Goal: Information Seeking & Learning: Compare options

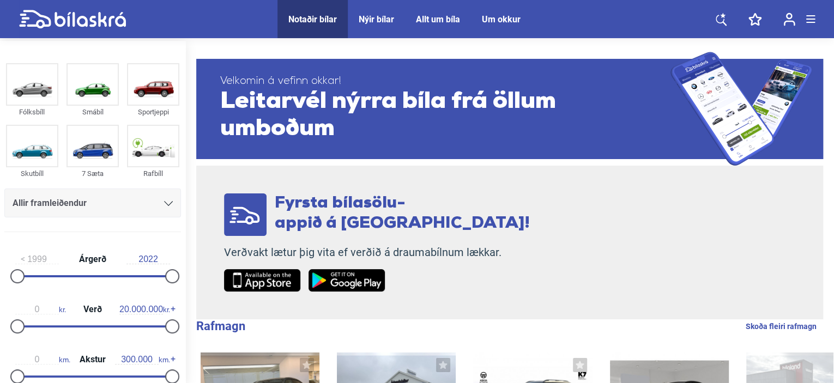
drag, startPoint x: 159, startPoint y: 272, endPoint x: 184, endPoint y: 272, distance: 25.1
click at [184, 272] on aside "Fólksbíll Smábíl Sportjeppi Skutbíll 7 Sæta Rafbíll Allir framleiðendur [PERSON…" at bounding box center [92, 213] width 185 height 345
drag, startPoint x: 22, startPoint y: 274, endPoint x: 93, endPoint y: 275, distance: 71.4
click at [93, 275] on div at bounding box center [92, 276] width 14 height 14
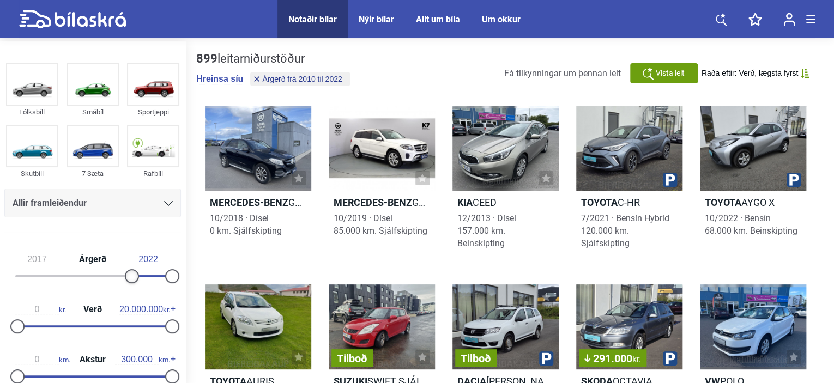
drag, startPoint x: 95, startPoint y: 274, endPoint x: 139, endPoint y: 274, distance: 43.6
click at [139, 274] on div at bounding box center [132, 276] width 14 height 14
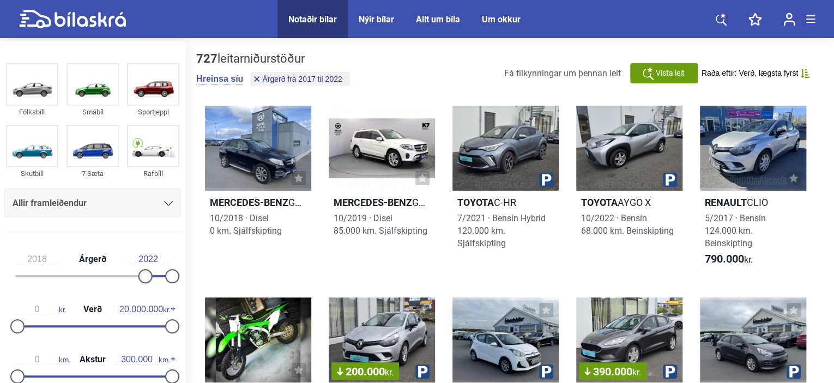
type input "2019"
drag, startPoint x: 142, startPoint y: 274, endPoint x: 156, endPoint y: 273, distance: 14.3
click at [156, 273] on div "2019 Árgerð 2022" at bounding box center [92, 266] width 177 height 50
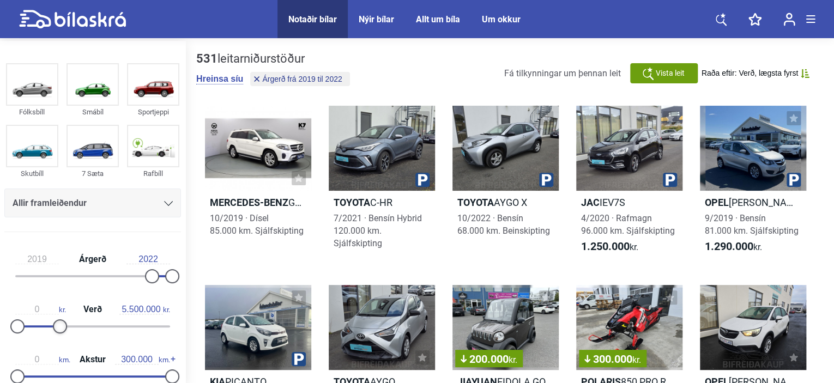
type input "5.400.000"
drag, startPoint x: 162, startPoint y: 323, endPoint x: 52, endPoint y: 327, distance: 110.8
click at [52, 327] on div at bounding box center [59, 326] width 14 height 14
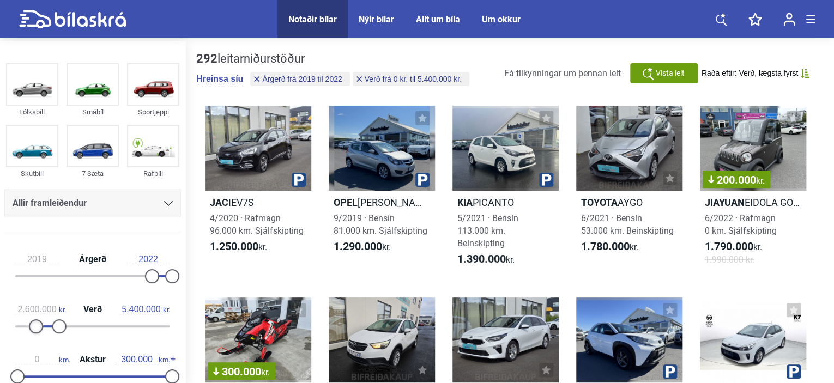
drag, startPoint x: 22, startPoint y: 327, endPoint x: 41, endPoint y: 326, distance: 19.6
click at [41, 326] on div at bounding box center [36, 326] width 14 height 14
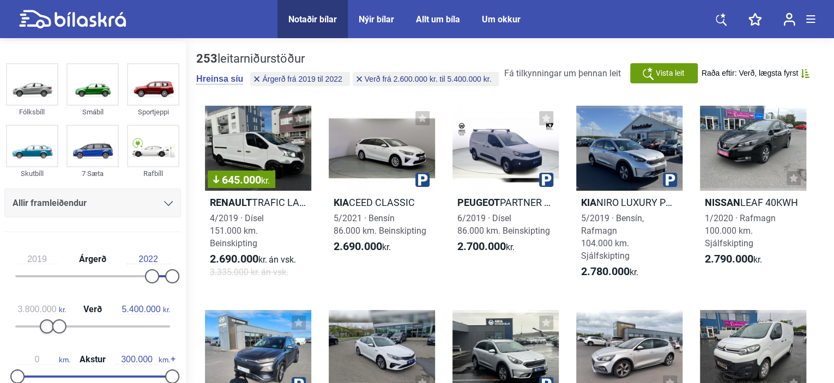
type input "3.900.000"
drag, startPoint x: 41, startPoint y: 326, endPoint x: 51, endPoint y: 327, distance: 9.9
click at [51, 327] on div at bounding box center [92, 326] width 155 height 2
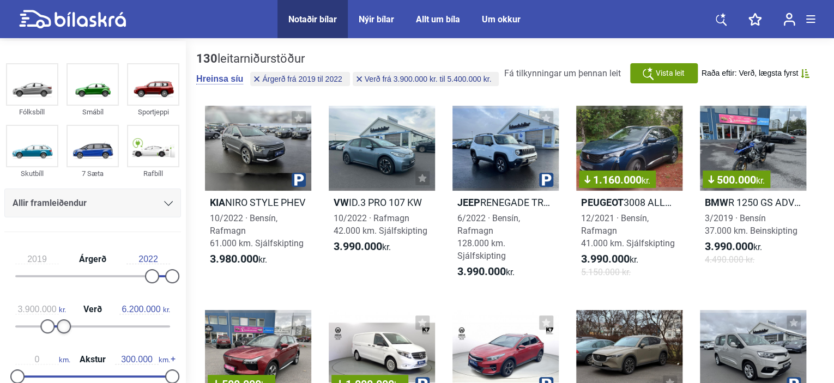
type input "6.300.000"
click at [58, 327] on div at bounding box center [64, 326] width 14 height 14
type input "3.100.000"
drag, startPoint x: 53, startPoint y: 324, endPoint x: 47, endPoint y: 324, distance: 6.0
click at [47, 324] on div at bounding box center [41, 326] width 14 height 14
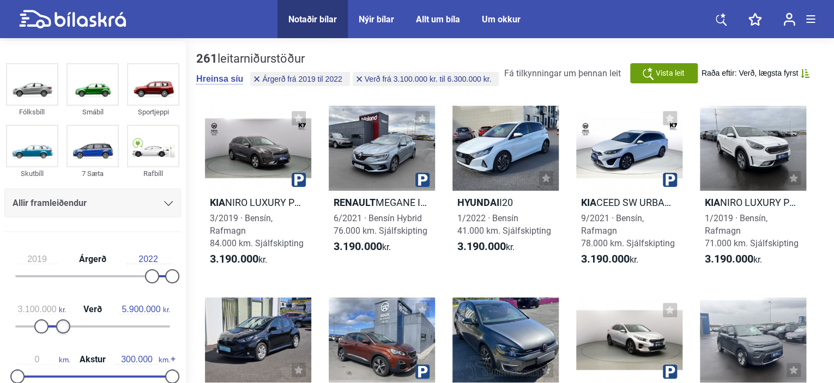
type input "5.800.000"
click at [55, 324] on div at bounding box center [62, 326] width 14 height 14
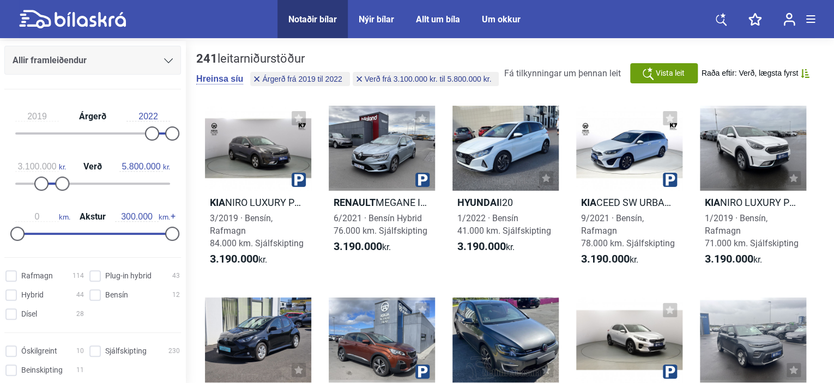
scroll to position [143, 0]
type input "110.000"
drag, startPoint x: 161, startPoint y: 232, endPoint x: 67, endPoint y: 234, distance: 94.9
click at [67, 234] on div at bounding box center [74, 233] width 14 height 14
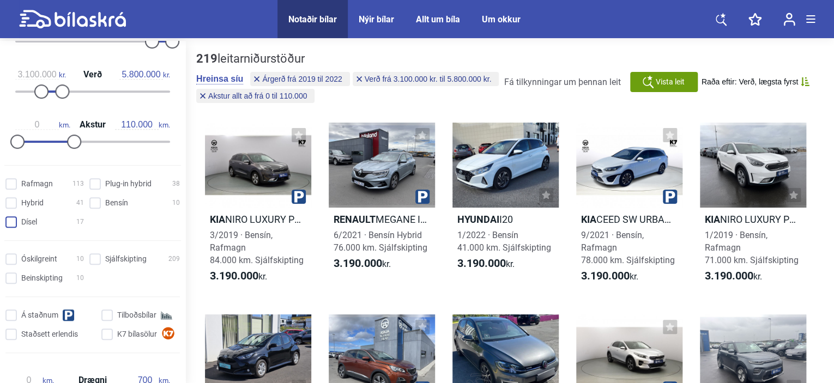
scroll to position [236, 0]
click at [92, 257] on input "Sjálfskipting 209" at bounding box center [136, 259] width 91 height 11
checkbox input "true"
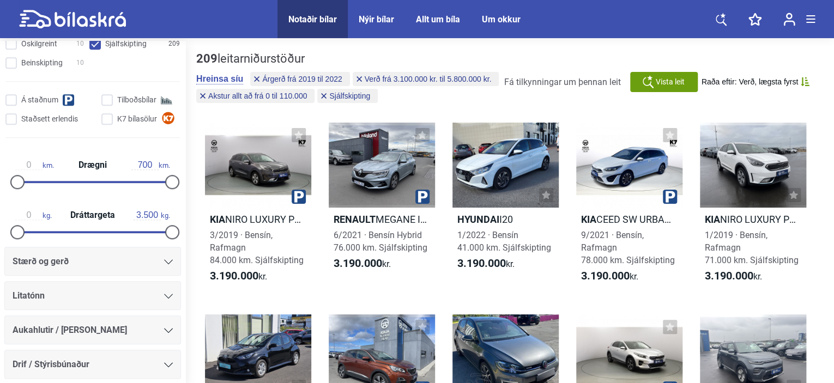
scroll to position [549, 0]
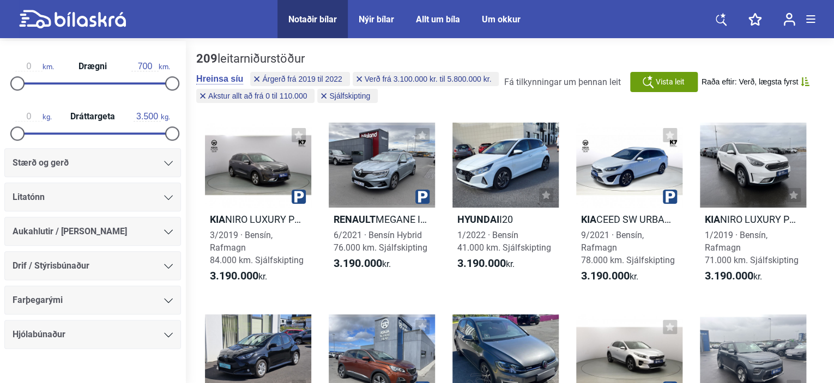
click at [166, 264] on icon at bounding box center [168, 266] width 9 height 5
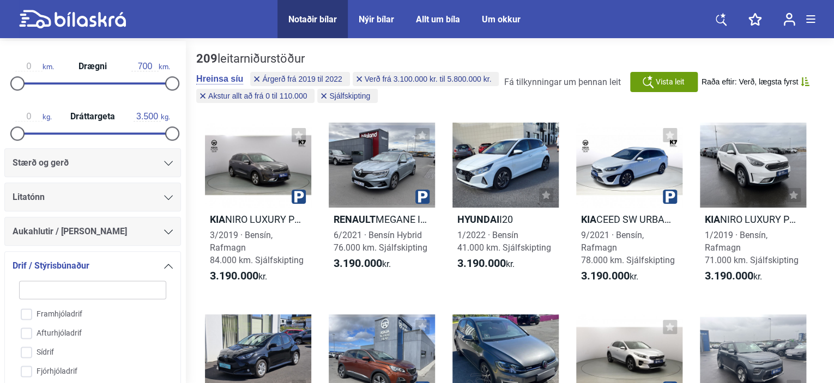
scroll to position [726, 0]
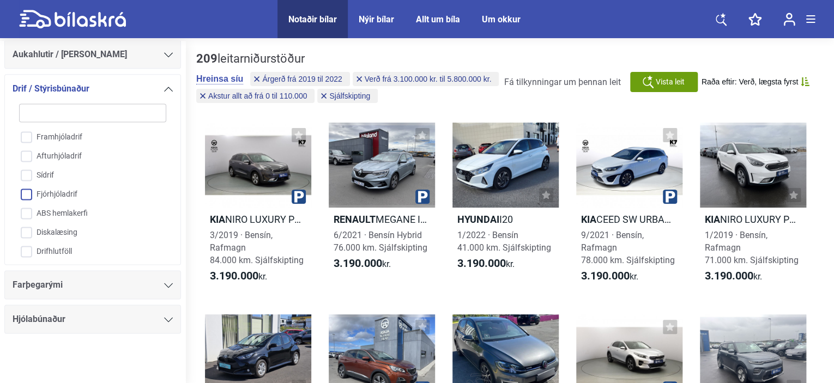
click at [27, 191] on input "Fjórhjóladrif" at bounding box center [85, 194] width 148 height 19
checkbox input "true"
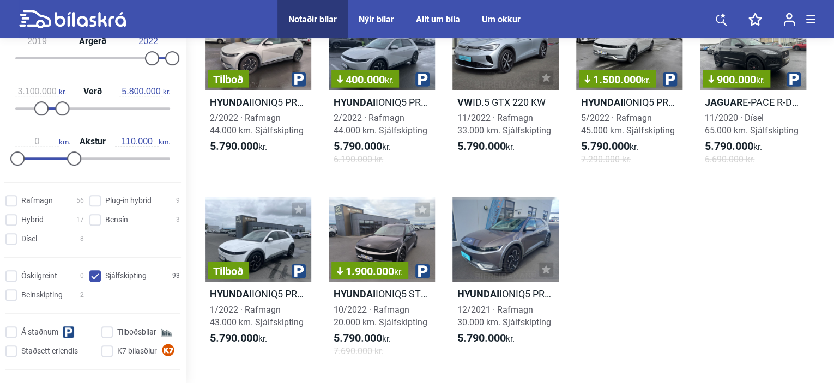
scroll to position [195, 0]
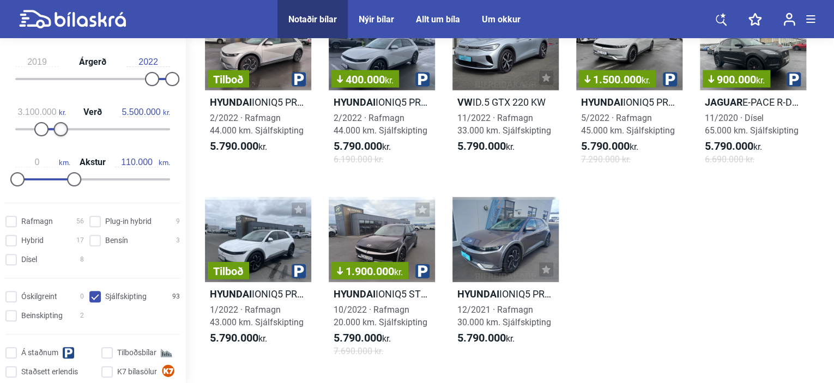
type input "5.400.000"
click at [52, 127] on div at bounding box center [59, 129] width 14 height 14
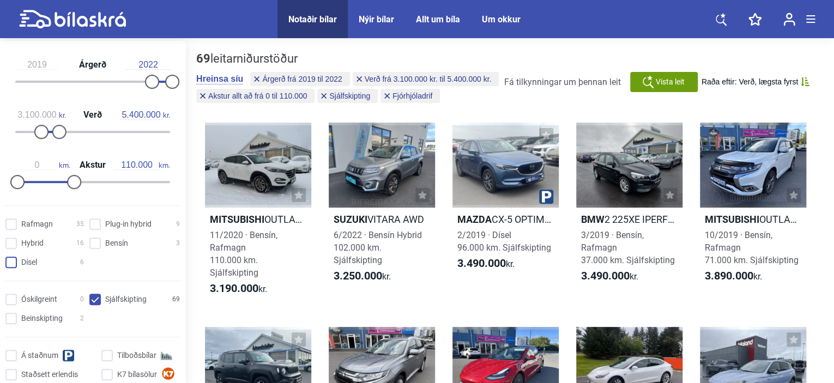
click at [12, 263] on input "Dísel 6" at bounding box center [46, 262] width 79 height 11
checkbox input "true"
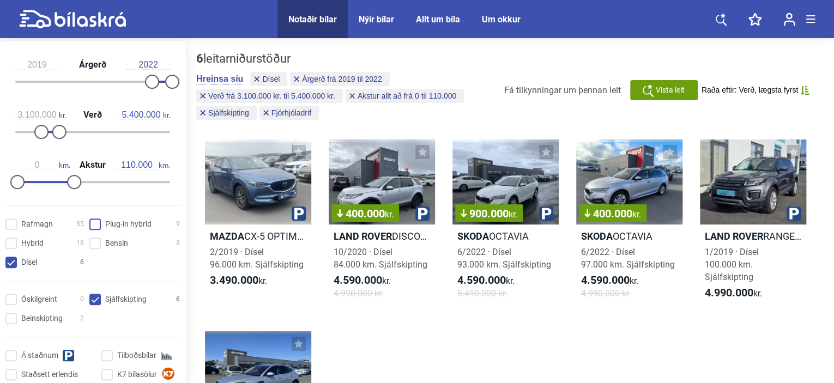
click at [92, 226] on hybrid "Plug-in hybrid 9" at bounding box center [136, 224] width 91 height 11
checkbox hybrid "true"
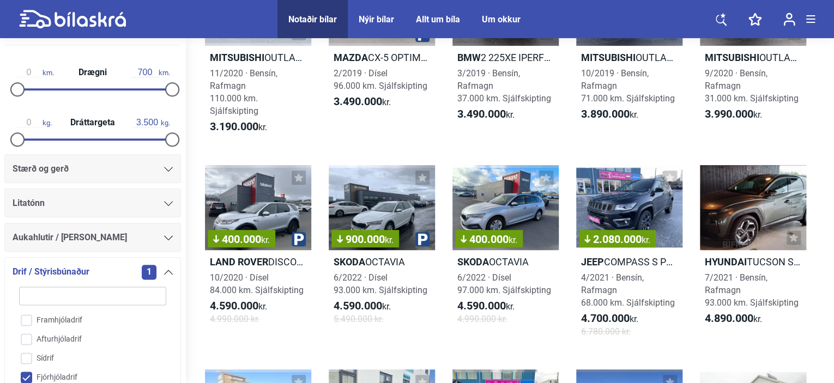
scroll to position [510, 0]
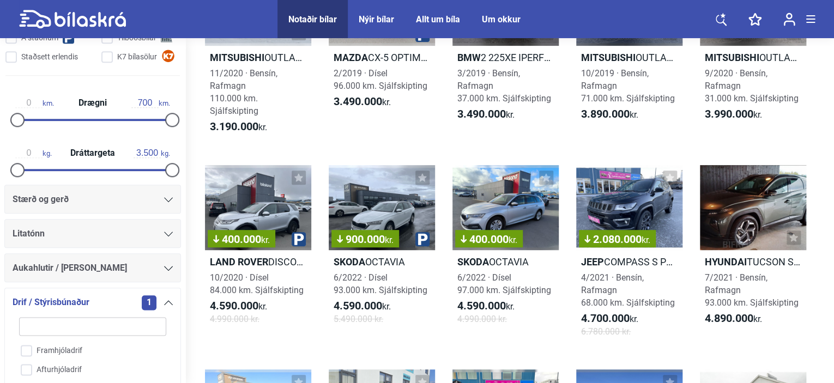
click at [166, 269] on icon at bounding box center [168, 268] width 9 height 5
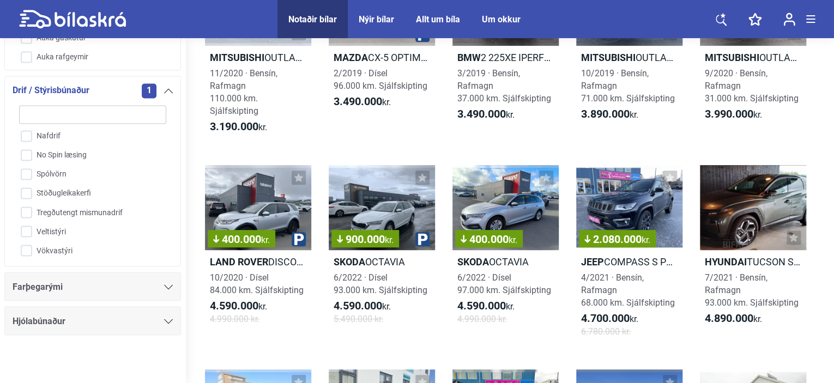
scroll to position [882, 0]
click at [166, 289] on icon at bounding box center [168, 289] width 9 height 5
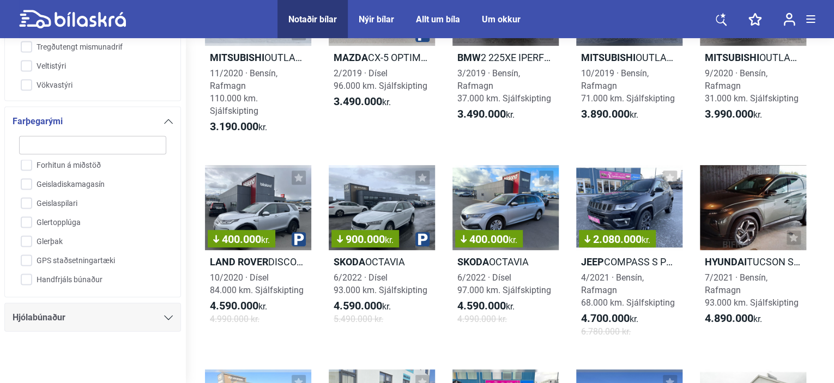
scroll to position [162, 0]
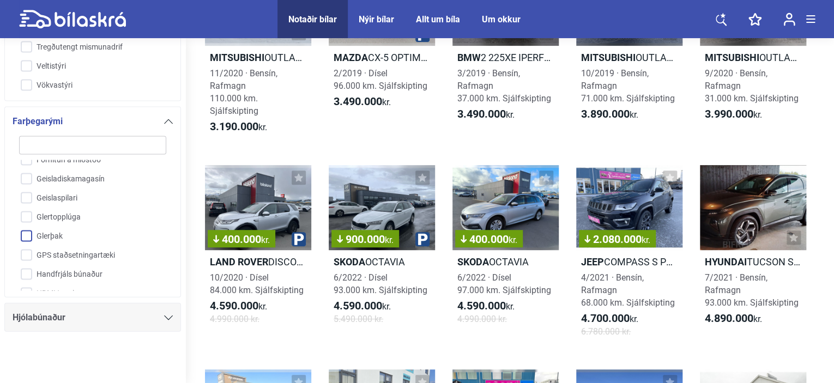
click at [28, 233] on input "Glerþak" at bounding box center [85, 236] width 148 height 19
checkbox input "true"
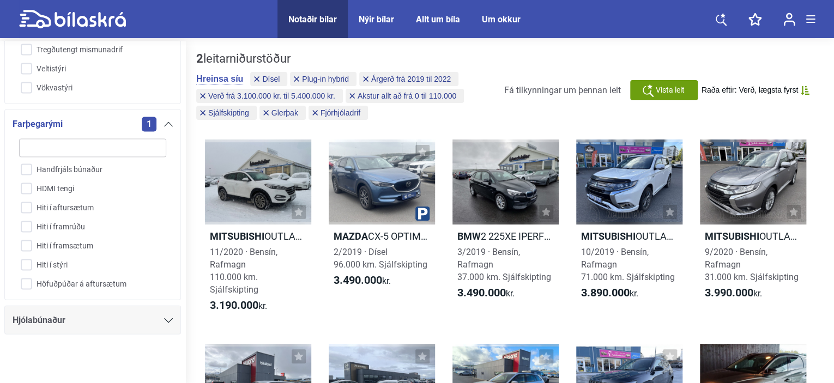
scroll to position [273, 0]
click at [26, 218] on input "Hiti í framrúðu" at bounding box center [85, 224] width 148 height 19
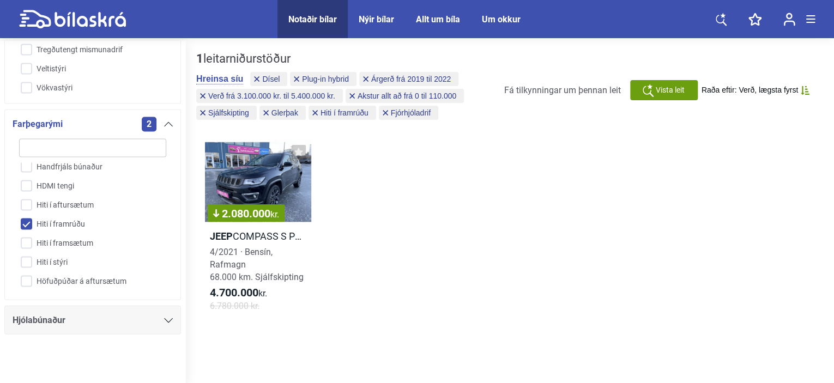
click at [27, 220] on input "Hiti í framrúðu" at bounding box center [85, 224] width 148 height 19
checkbox input "false"
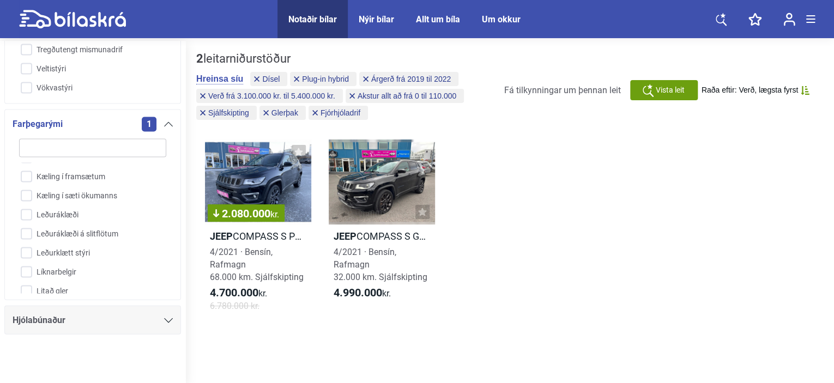
scroll to position [473, 0]
click at [26, 221] on input "Leðuráklæði" at bounding box center [85, 214] width 148 height 19
checkbox input "true"
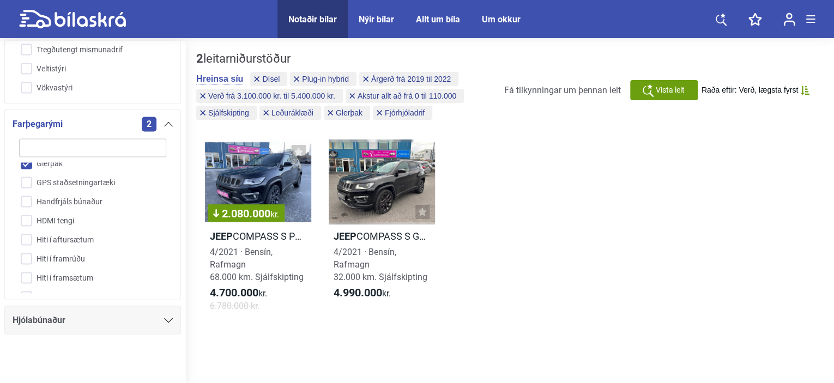
scroll to position [178, 0]
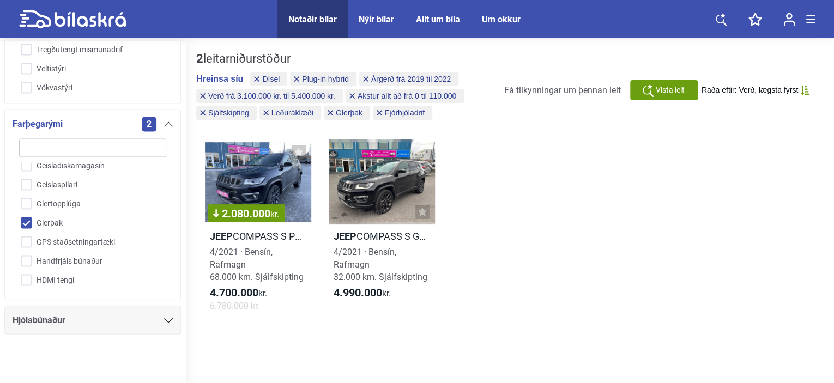
click at [26, 218] on input "Glerþak" at bounding box center [85, 223] width 148 height 19
checkbox input "false"
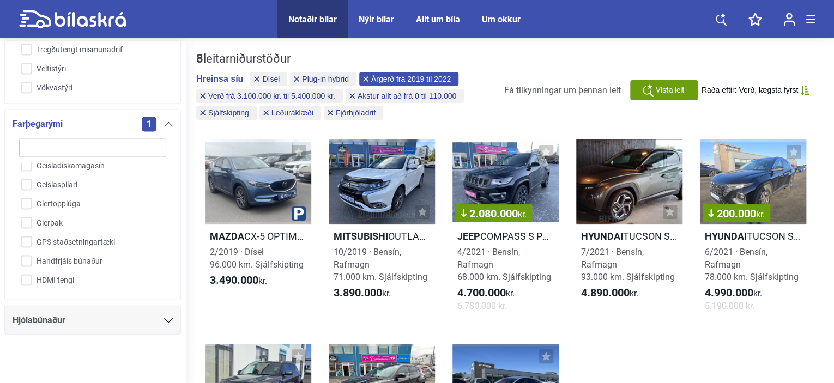
click at [447, 75] on span "Árgerð frá 2019 til 2022" at bounding box center [411, 79] width 80 height 8
type input "1999"
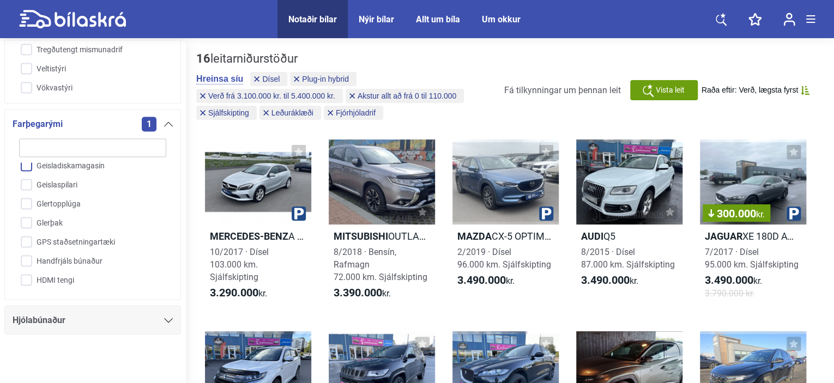
click at [131, 166] on input "Geisladiskamagasín" at bounding box center [85, 165] width 148 height 19
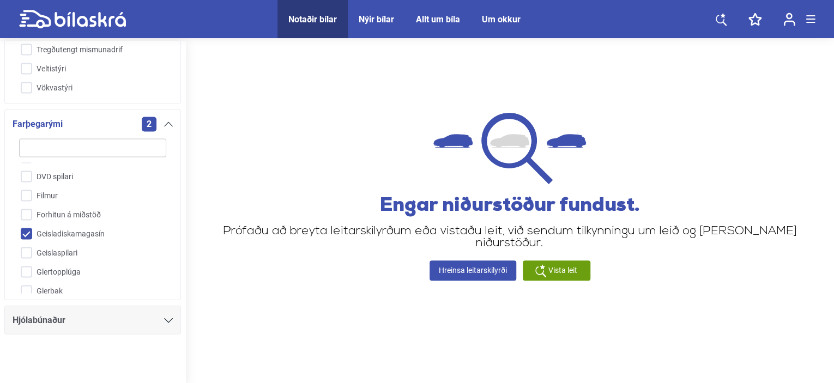
scroll to position [111, 0]
click at [23, 228] on input "Geisladiskamagasín" at bounding box center [85, 233] width 148 height 19
checkbox input "false"
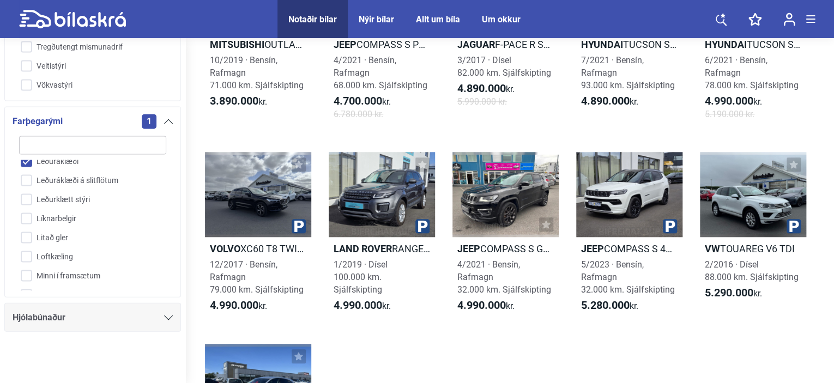
scroll to position [382, 0]
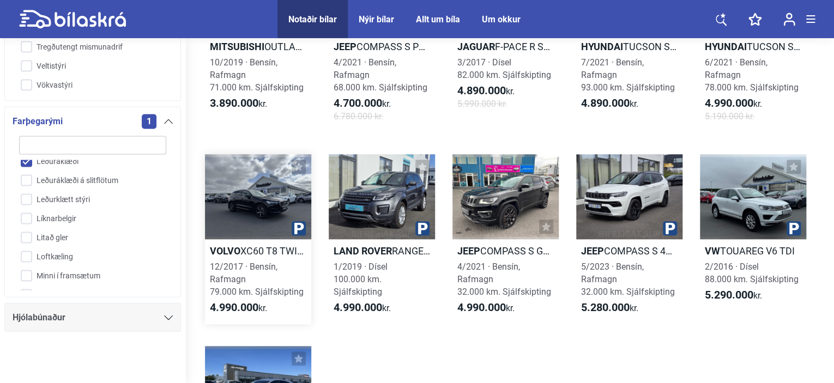
click at [249, 242] on link "Volvo XC60 T8 TWIN ENGINE R-DESIGN 12/2017 · Bensín, Rafmagn 79.000 km. Sjálfsk…" at bounding box center [258, 239] width 106 height 170
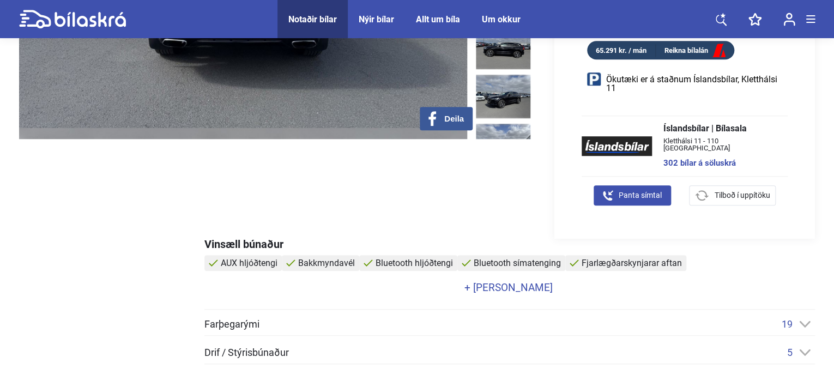
scroll to position [371, 0]
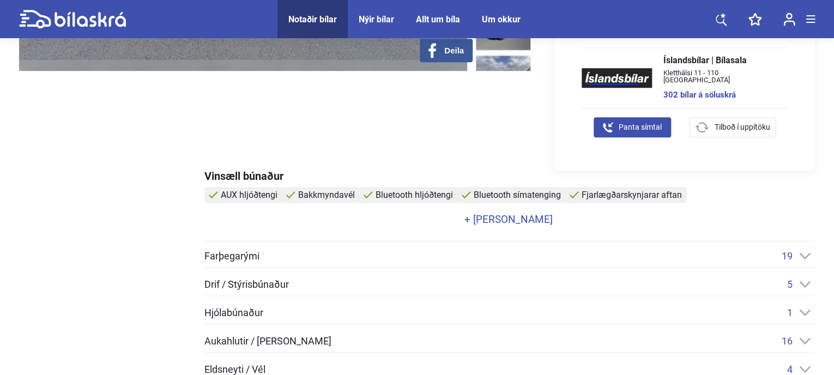
click at [512, 216] on link "+ Sjá meira" at bounding box center [508, 219] width 608 height 10
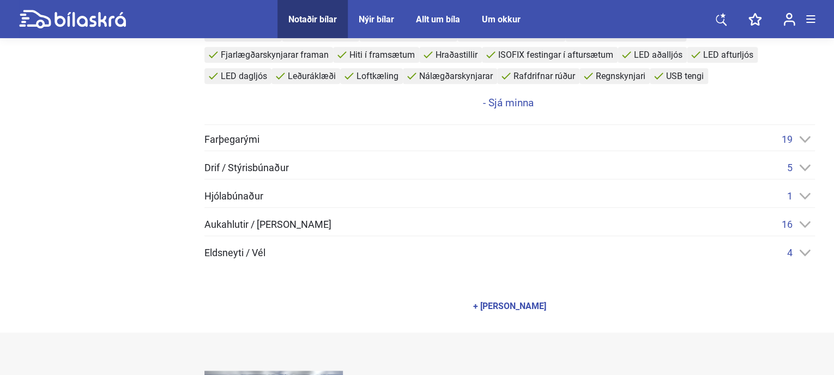
scroll to position [523, 0]
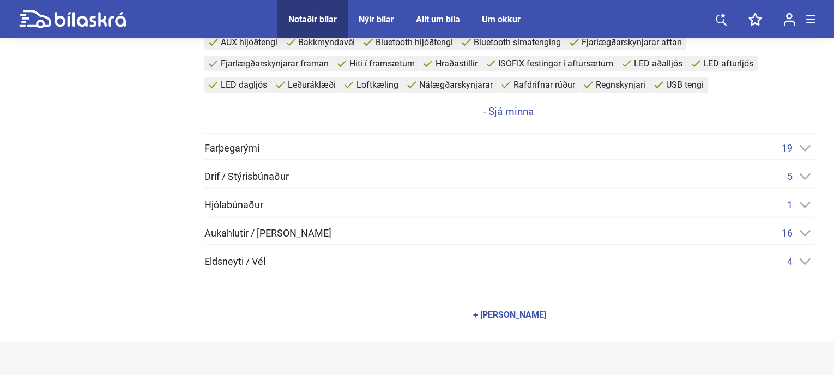
click at [530, 314] on div "+ Sýna allan búnað" at bounding box center [509, 315] width 73 height 9
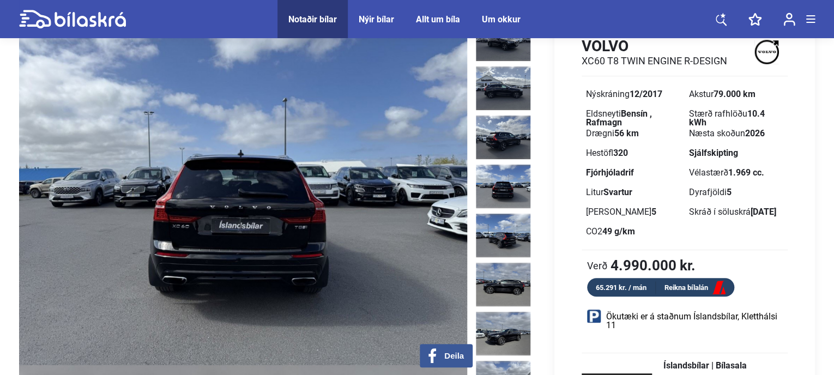
scroll to position [0, 0]
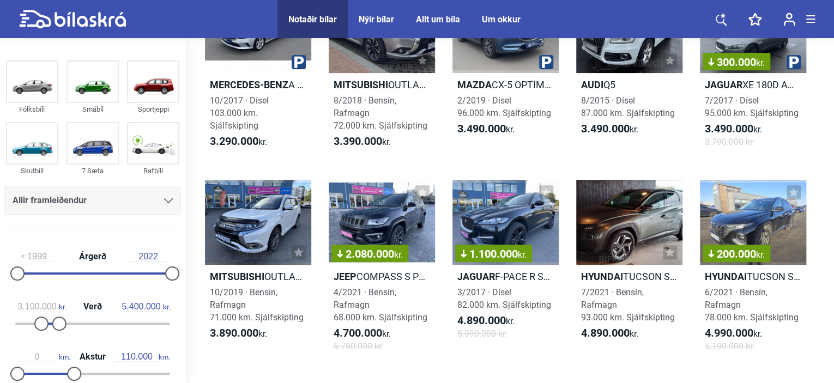
scroll to position [196, 0]
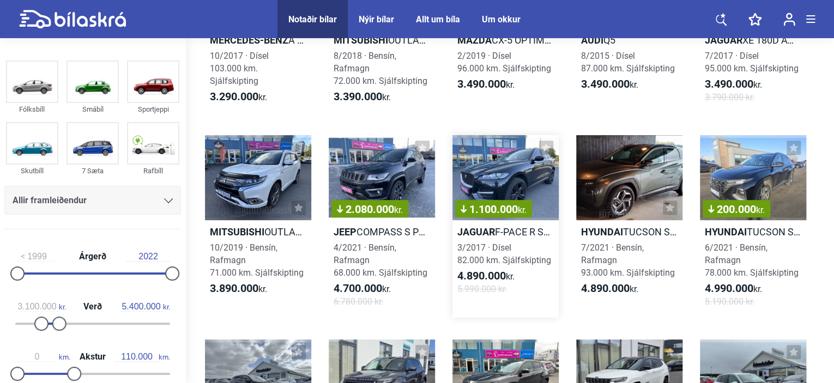
click at [521, 184] on div "1.100.000 kr." at bounding box center [506, 177] width 106 height 85
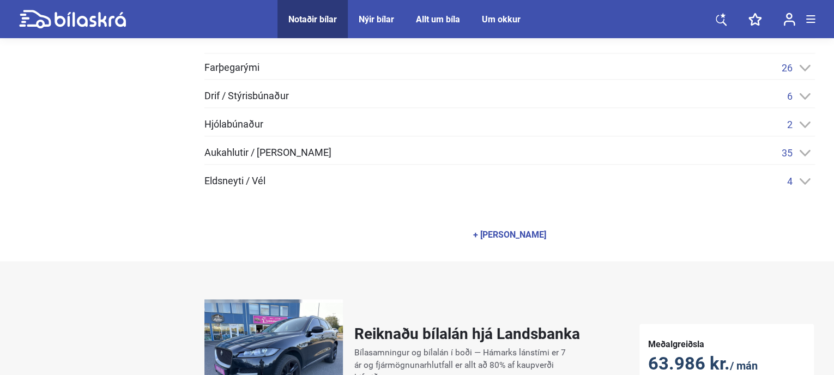
scroll to position [545, 2]
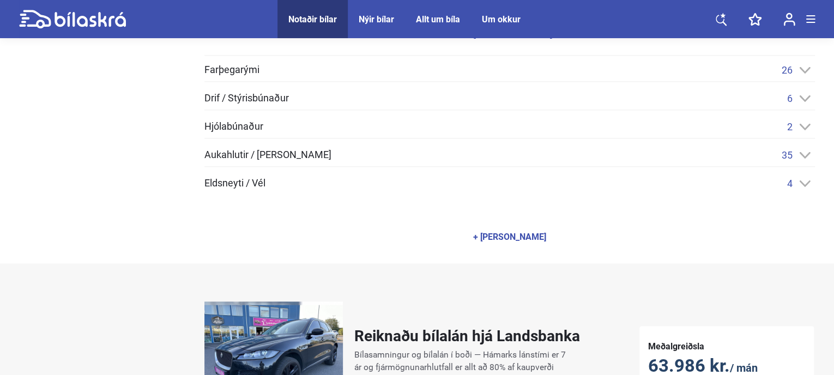
click at [519, 235] on div "+ Sýna allan búnað" at bounding box center [509, 237] width 73 height 9
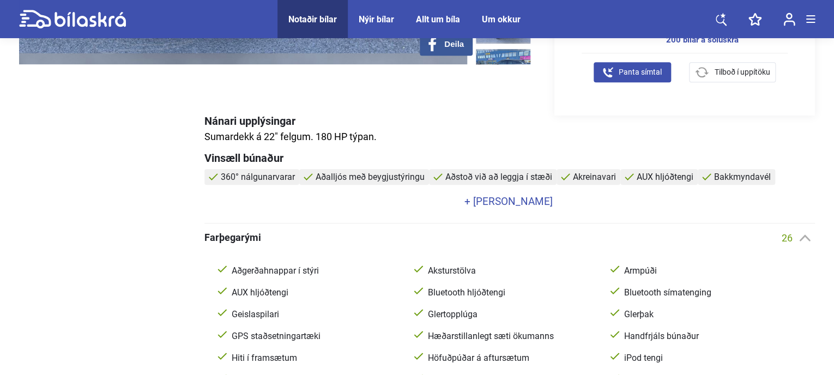
scroll to position [349, 2]
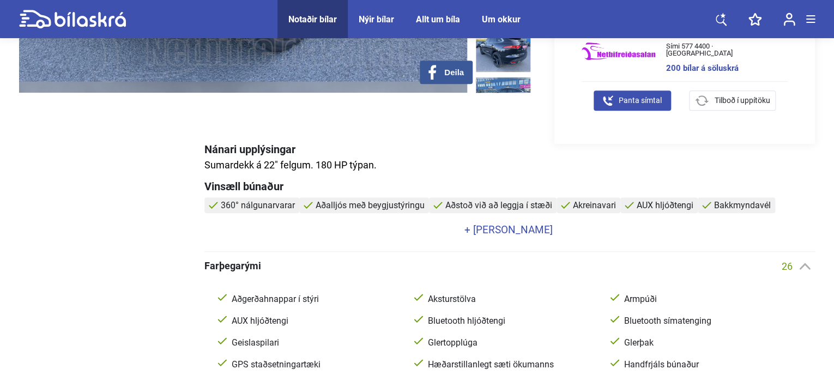
click at [519, 231] on link "+ Sjá meira" at bounding box center [508, 230] width 608 height 10
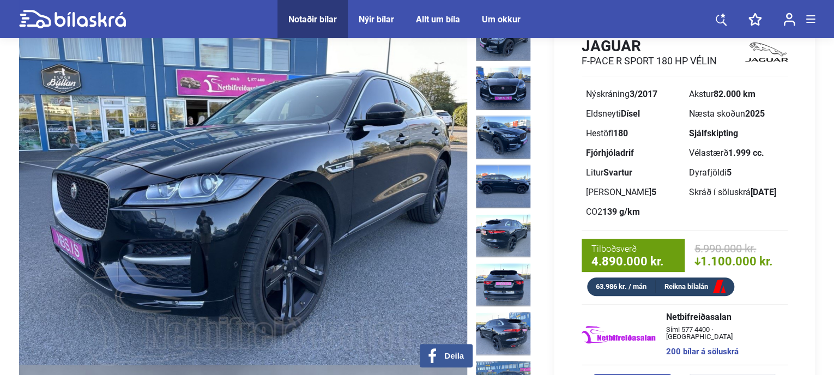
scroll to position [44, 2]
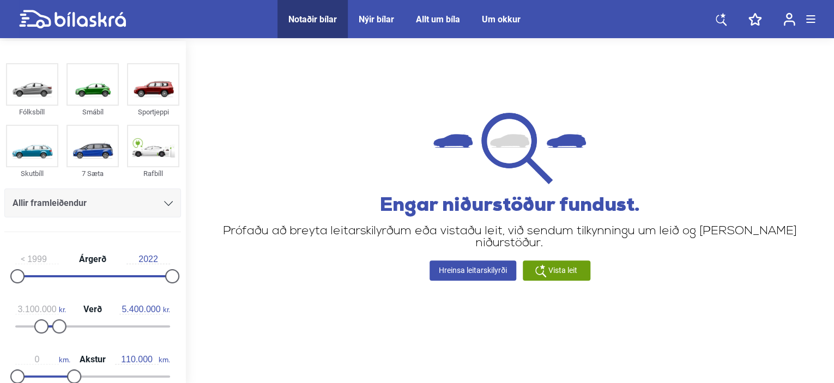
drag, startPoint x: 55, startPoint y: 0, endPoint x: 229, endPoint y: 79, distance: 191.0
click at [229, 79] on div "Engar niðurstöður fundust. Prófaðu að breyta leitarskilyrðum eða vistaðu leit, …" at bounding box center [509, 189] width 627 height 275
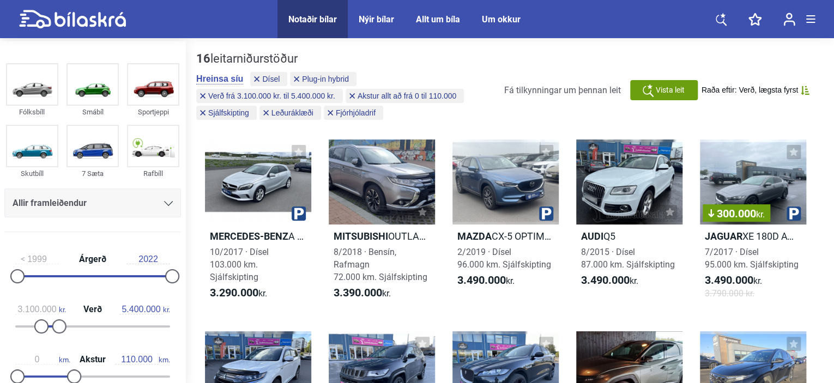
type input "2019"
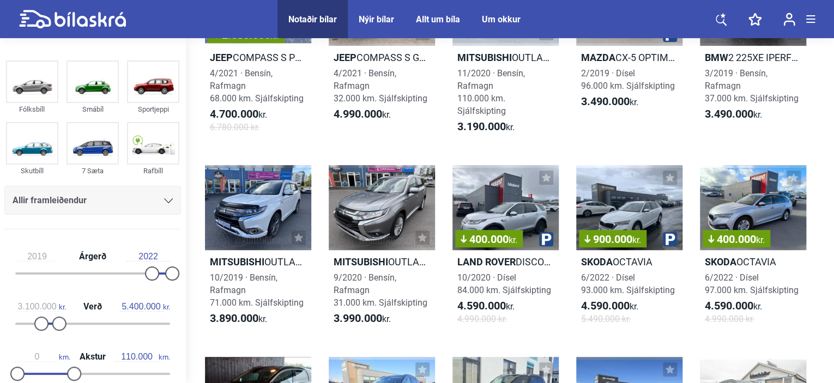
checkbox hybrid "false"
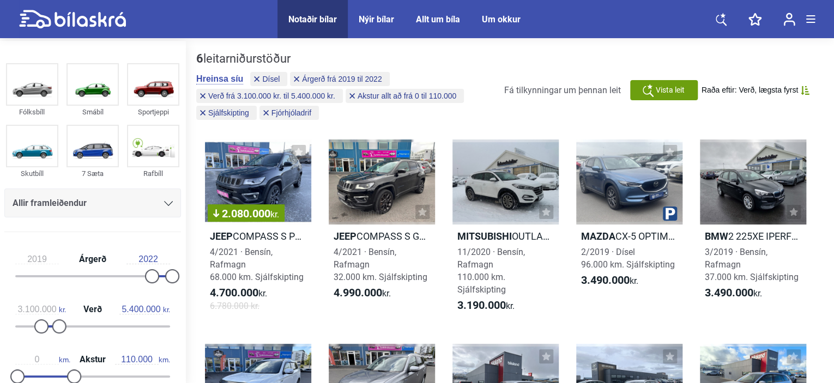
checkbox input "false"
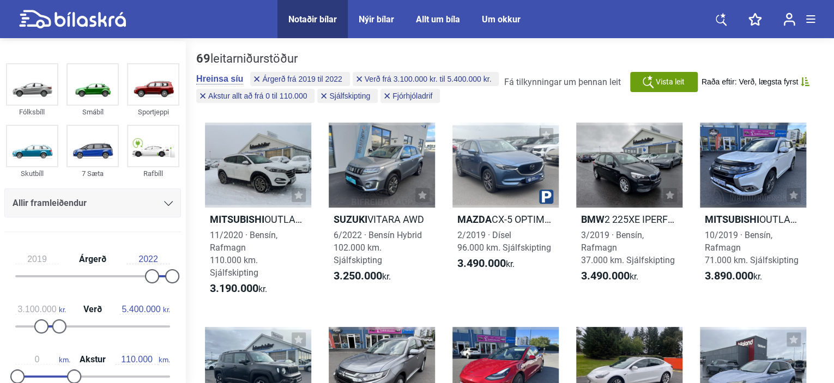
type input "5.800.000"
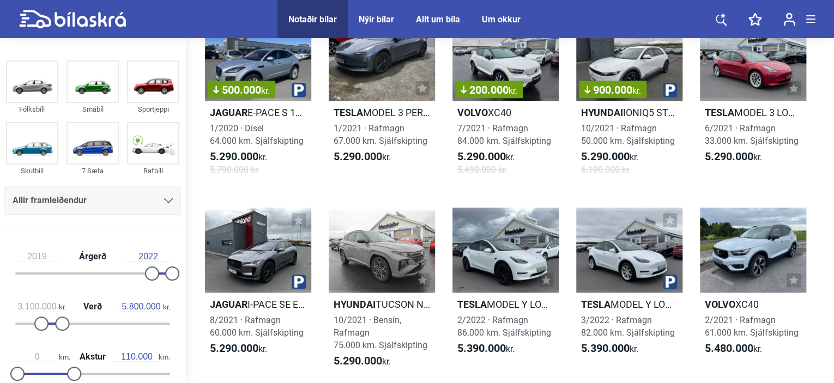
scroll to position [2357, 0]
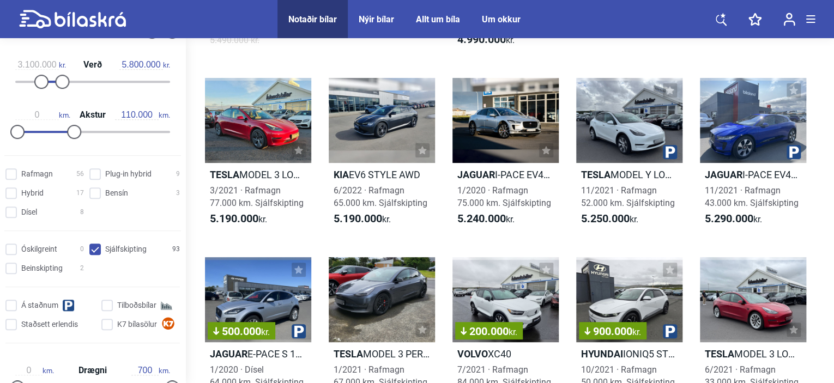
scroll to position [250, 0]
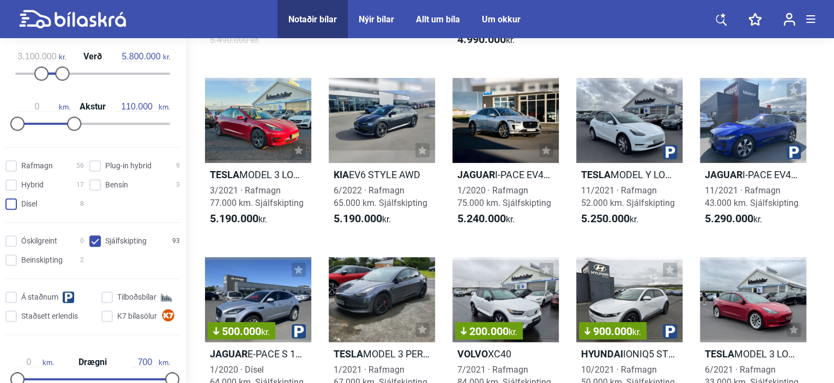
click at [10, 202] on input "Dísel 8" at bounding box center [46, 204] width 79 height 11
checkbox input "true"
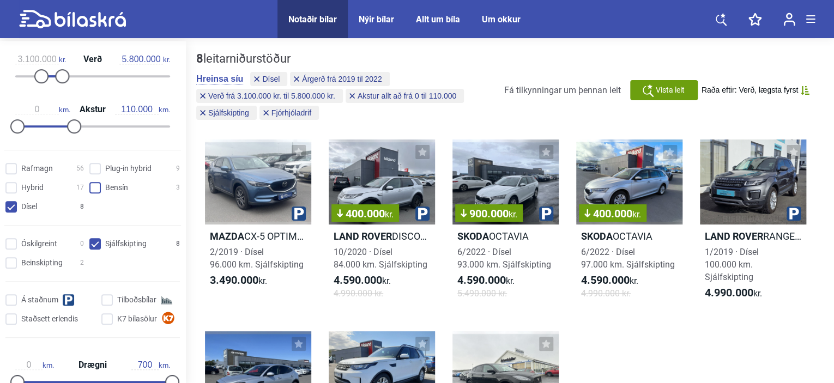
click at [94, 185] on input "Bensín 3" at bounding box center [136, 188] width 91 height 11
checkbox input "true"
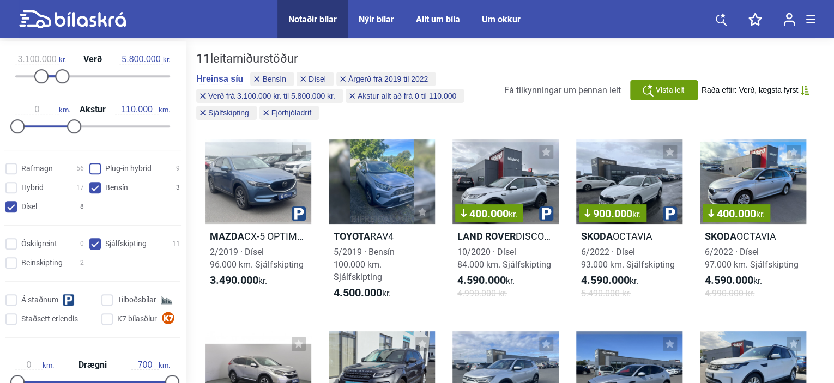
click at [94, 165] on hybrid "Plug-in hybrid 9" at bounding box center [136, 169] width 91 height 11
checkbox hybrid "true"
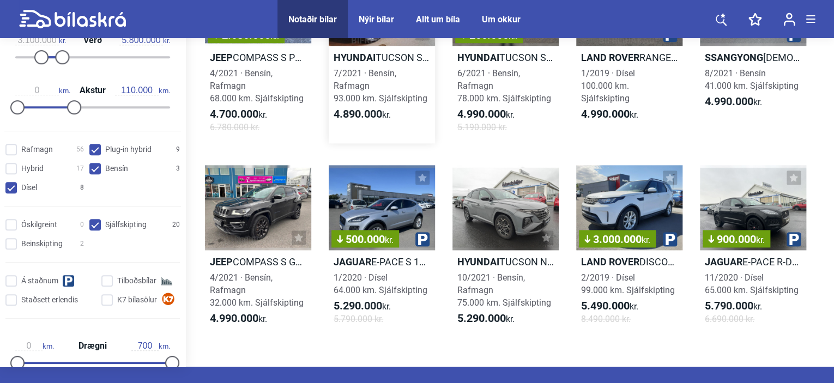
scroll to position [575, 0]
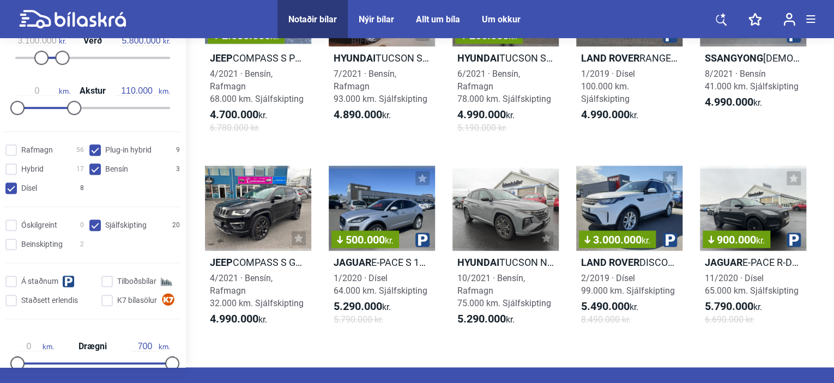
click at [92, 171] on input "Bensín 3" at bounding box center [136, 169] width 91 height 11
checkbox input "false"
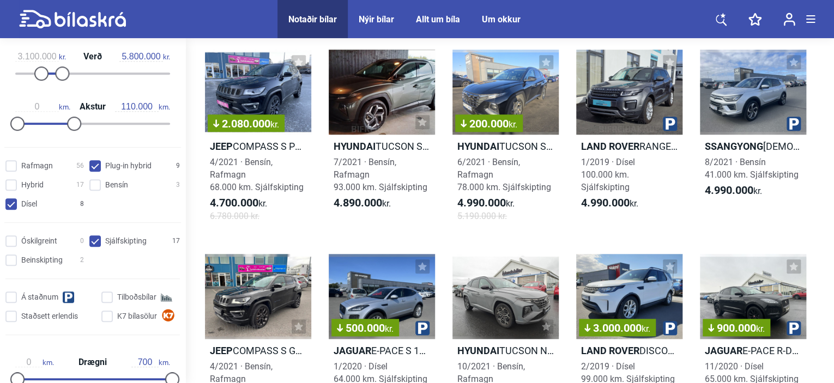
scroll to position [486, 0]
click at [92, 164] on hybrid "Plug-in hybrid 9" at bounding box center [136, 166] width 91 height 11
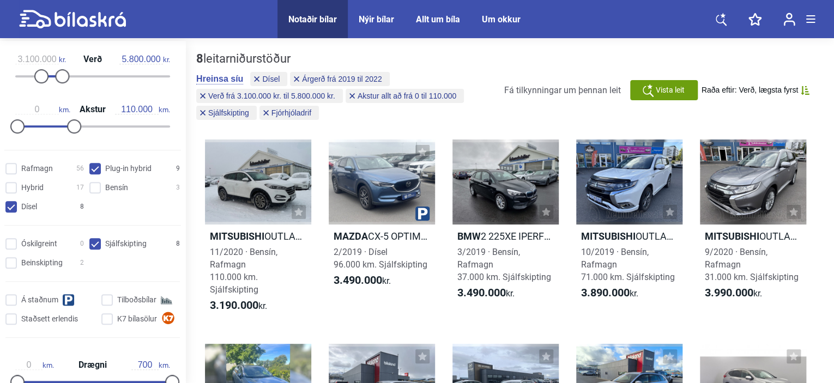
checkbox hybrid "true"
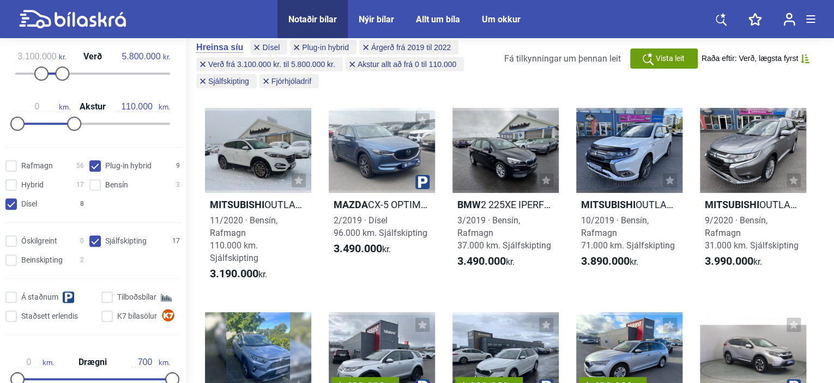
scroll to position [23, 0]
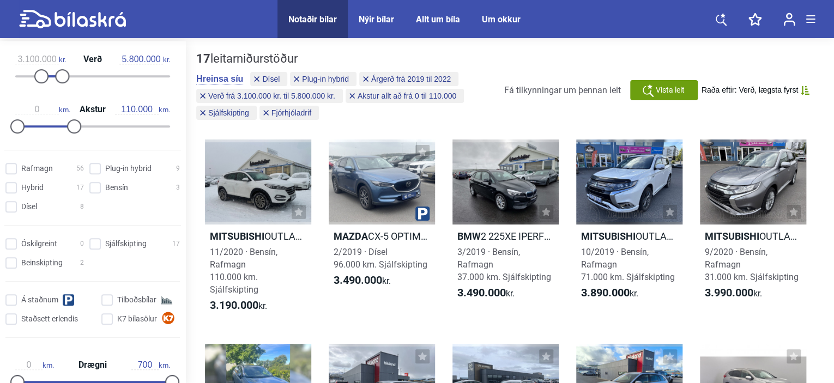
type input "300.000"
checkbox input "false"
checkbox hybrid "false"
checkbox input "false"
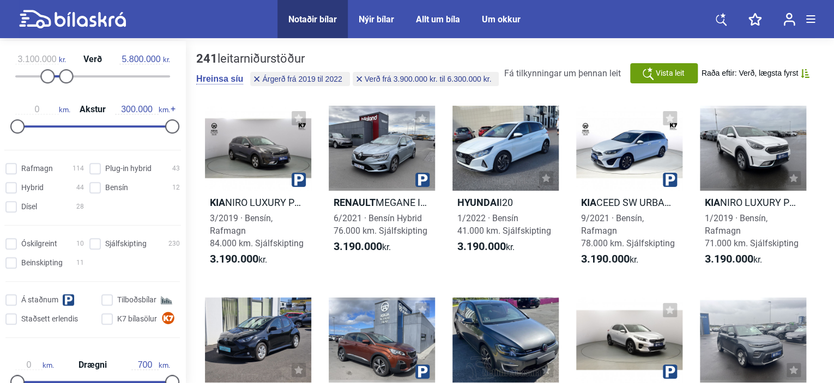
type input "3.900.000"
type input "6.300.000"
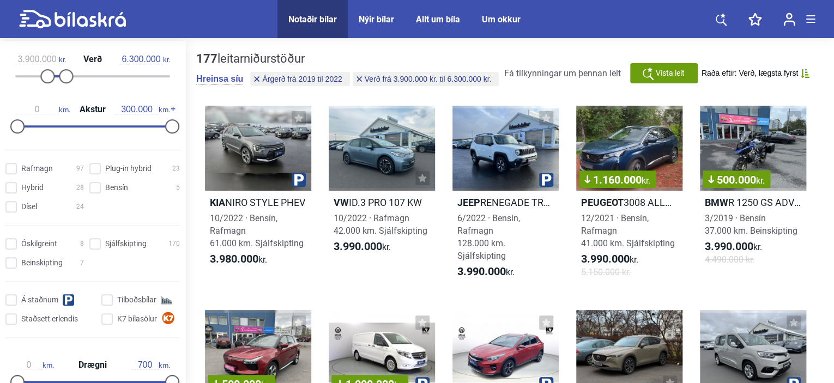
type input "2.600.000"
type input "5.400.000"
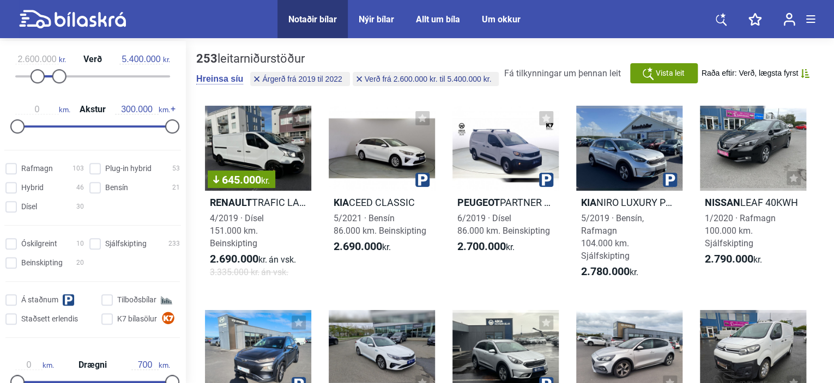
type input "0"
type input "2017"
type input "20.000.000"
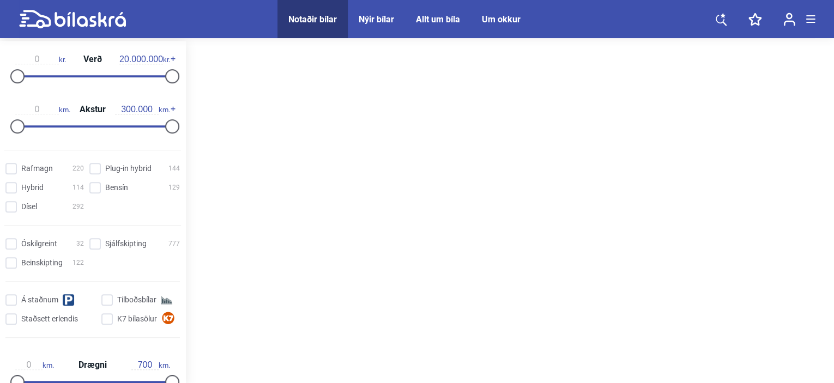
type input "1999"
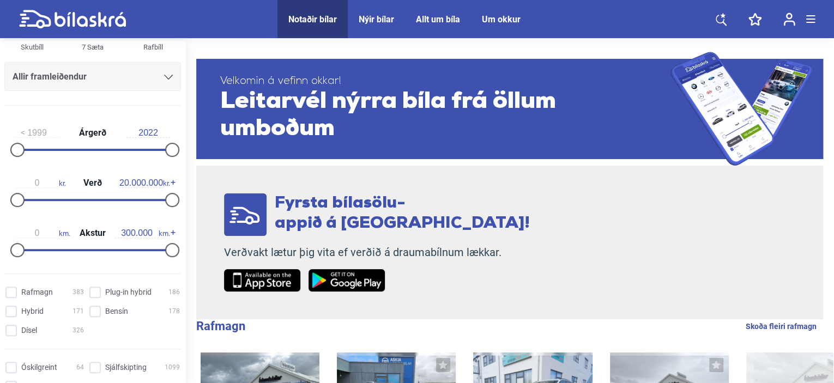
scroll to position [129, 0]
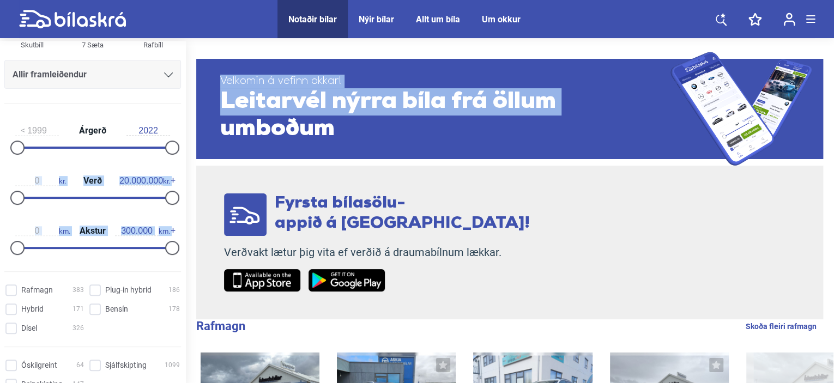
drag, startPoint x: 159, startPoint y: 144, endPoint x: 193, endPoint y: 143, distance: 34.4
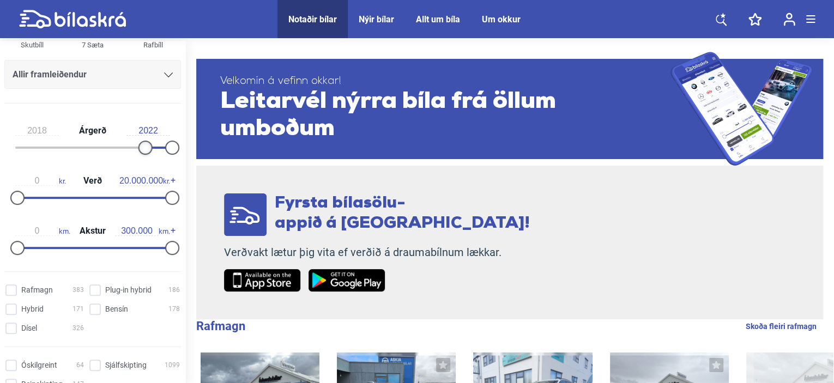
type input "2019"
drag, startPoint x: 17, startPoint y: 145, endPoint x: 147, endPoint y: 146, distance: 130.3
click at [147, 146] on div at bounding box center [152, 148] width 14 height 14
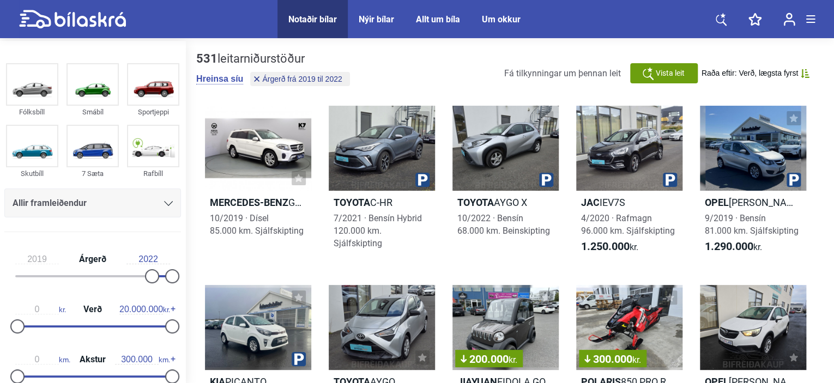
scroll to position [13, 0]
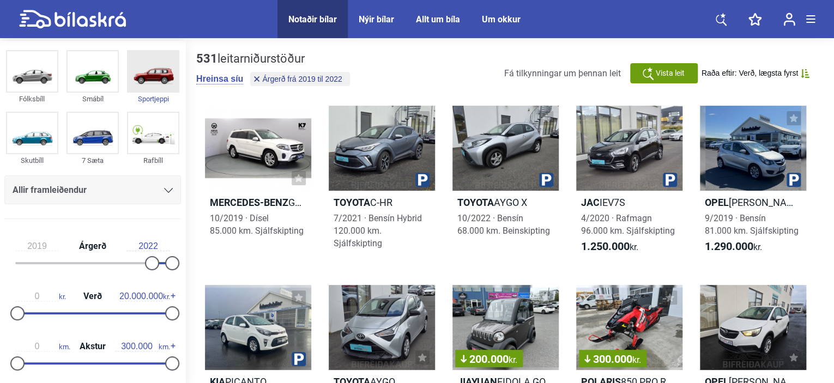
click at [149, 79] on img at bounding box center [153, 71] width 50 height 40
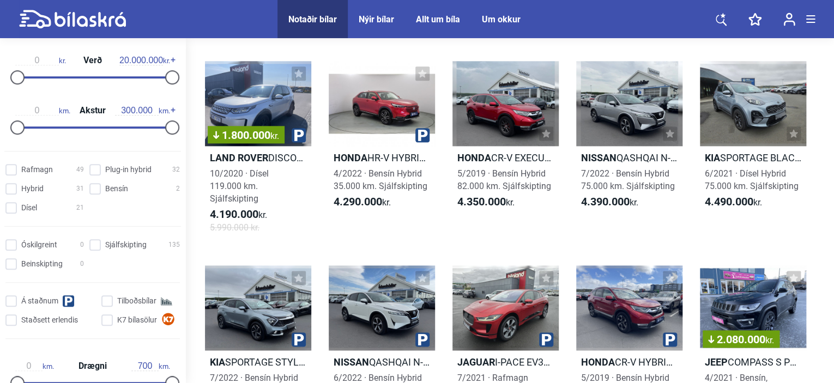
scroll to position [252, 0]
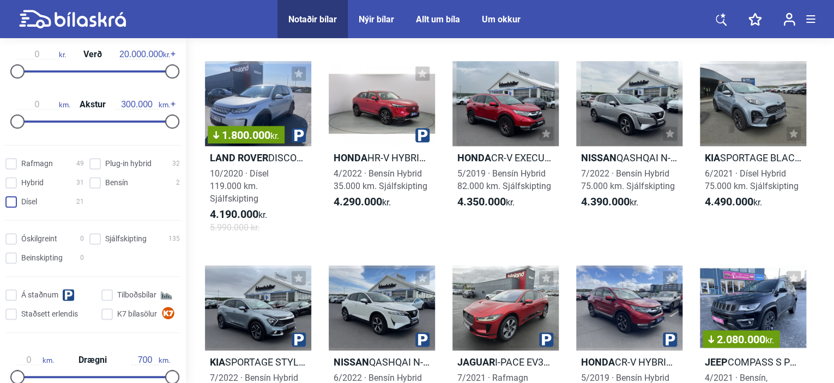
click at [11, 201] on input "Dísel 21" at bounding box center [46, 202] width 79 height 11
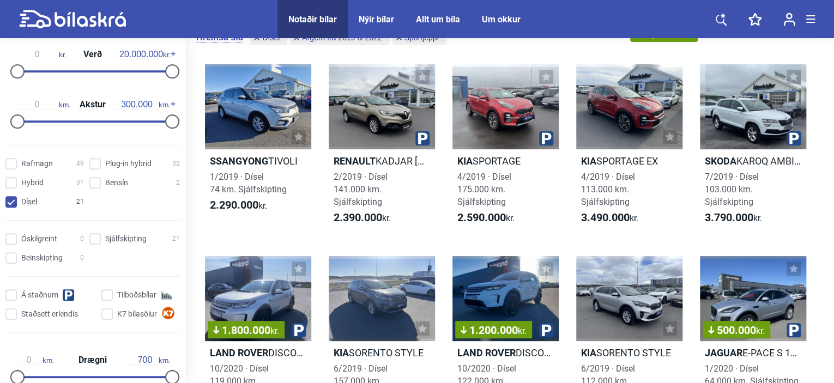
scroll to position [41, 0]
checkbox input "false"
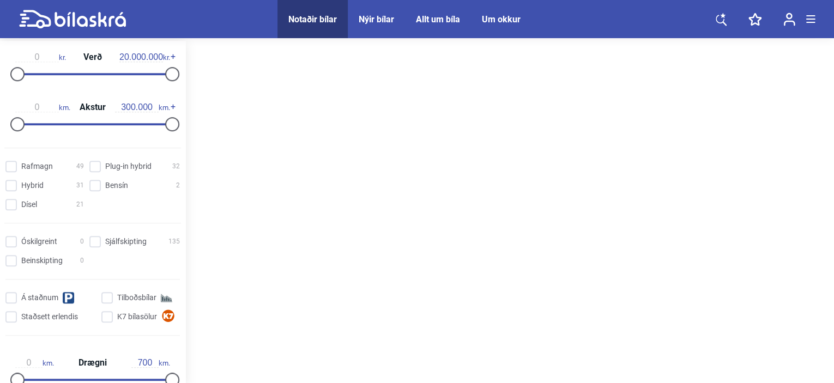
type input "1999"
